Goal: Transaction & Acquisition: Purchase product/service

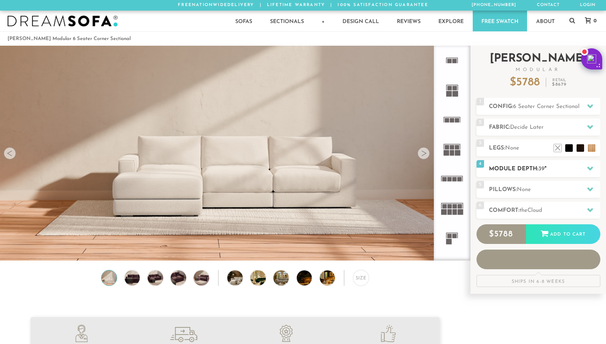
click at [595, 168] on div at bounding box center [590, 168] width 16 height 15
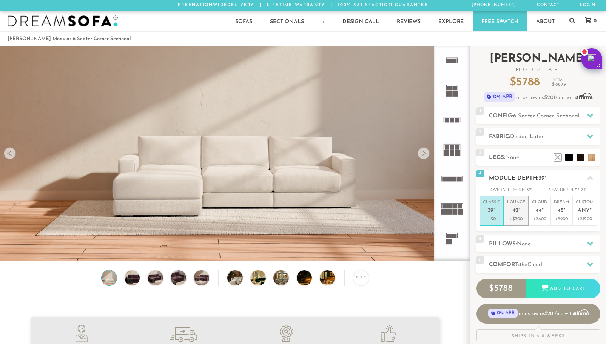
click at [521, 219] on p "+$300" at bounding box center [516, 219] width 18 height 7
click at [562, 120] on div "1 Config: 6 Seater Corner Sectional R" at bounding box center [538, 115] width 124 height 17
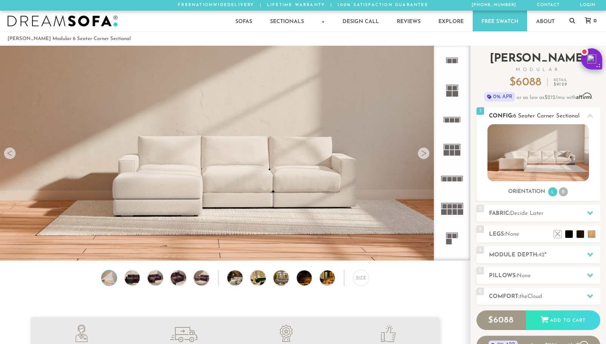
click at [558, 194] on ul "L R" at bounding box center [557, 192] width 21 height 10
click at [564, 193] on li "R" at bounding box center [563, 191] width 9 height 9
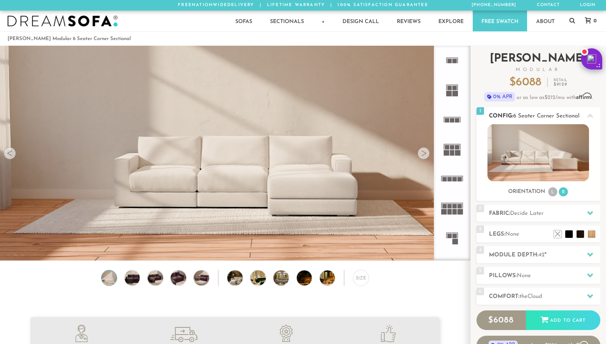
click at [552, 193] on li "L" at bounding box center [552, 191] width 9 height 9
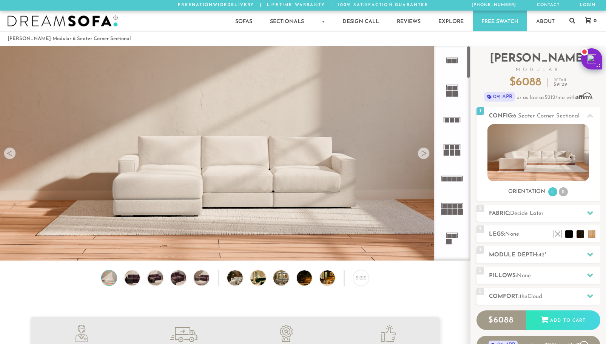
click at [430, 154] on img at bounding box center [235, 86] width 470 height 157
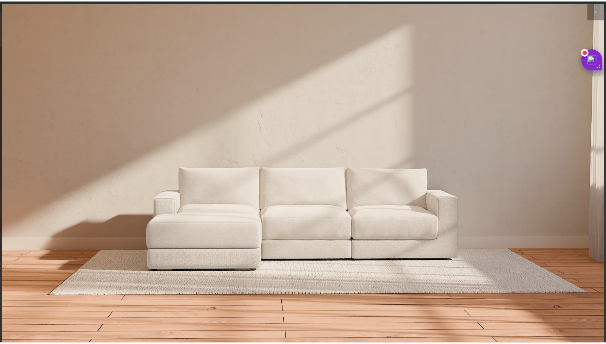
scroll to position [8515, 606]
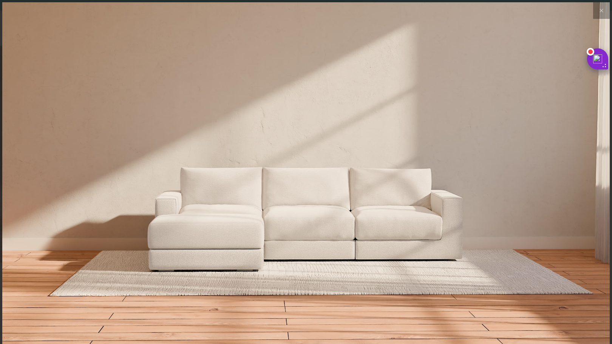
click at [422, 156] on img at bounding box center [305, 103] width 607 height 202
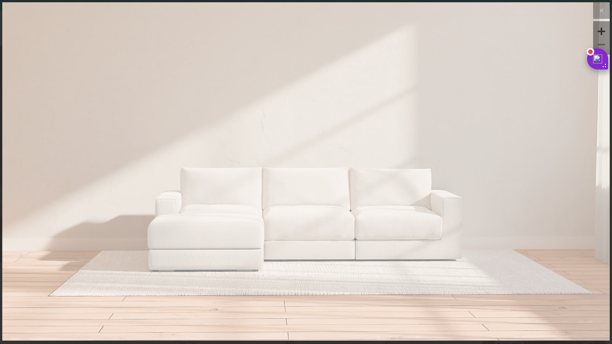
click at [422, 156] on img at bounding box center [305, 103] width 607 height 202
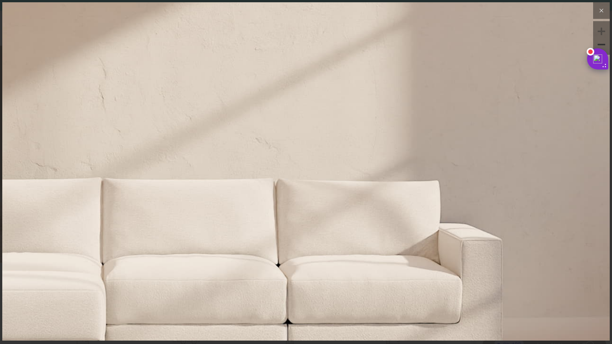
click at [593, 8] on button at bounding box center [601, 10] width 17 height 17
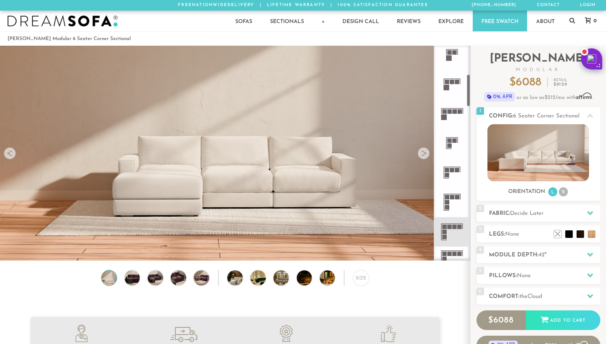
scroll to position [190, 0]
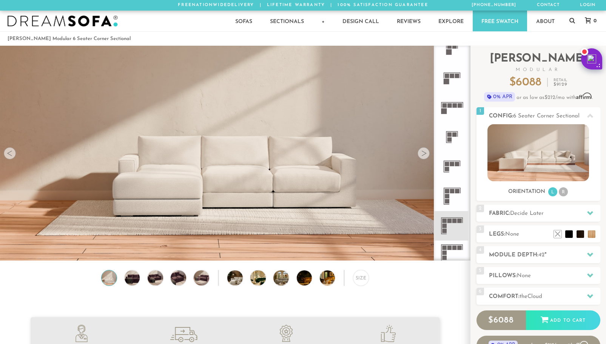
click at [446, 197] on rect at bounding box center [447, 196] width 5 height 5
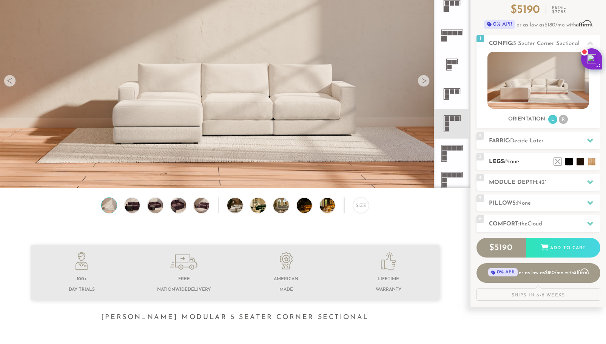
scroll to position [76, 0]
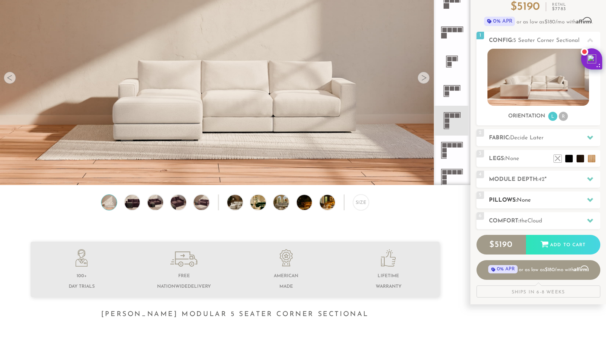
click at [585, 197] on div at bounding box center [590, 199] width 16 height 15
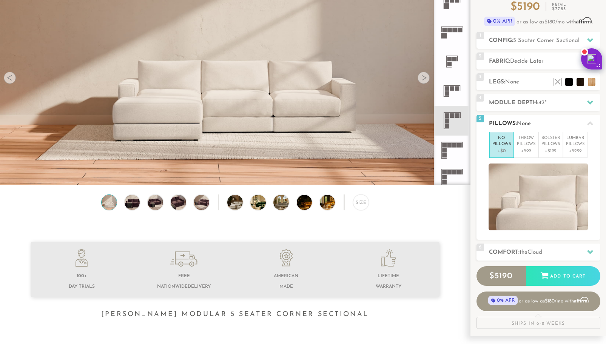
click at [590, 121] on icon at bounding box center [590, 123] width 6 height 6
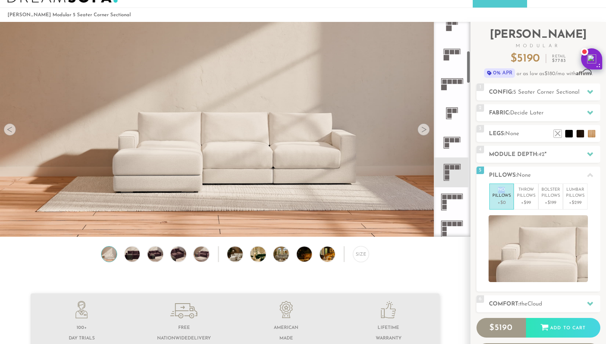
scroll to position [0, 0]
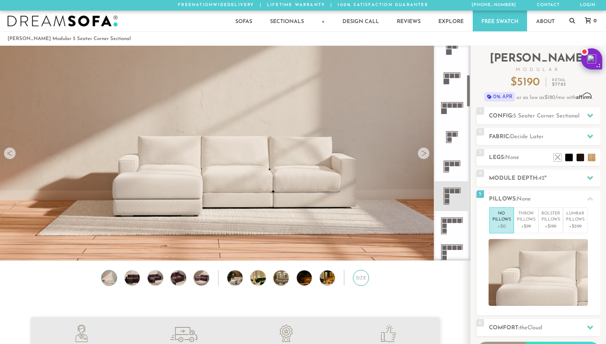
click at [359, 278] on div "Size" at bounding box center [361, 278] width 16 height 16
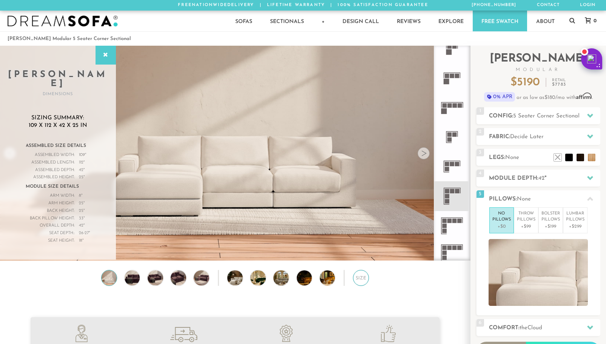
click at [359, 278] on div "Size" at bounding box center [361, 278] width 16 height 16
